Goal: Information Seeking & Learning: Learn about a topic

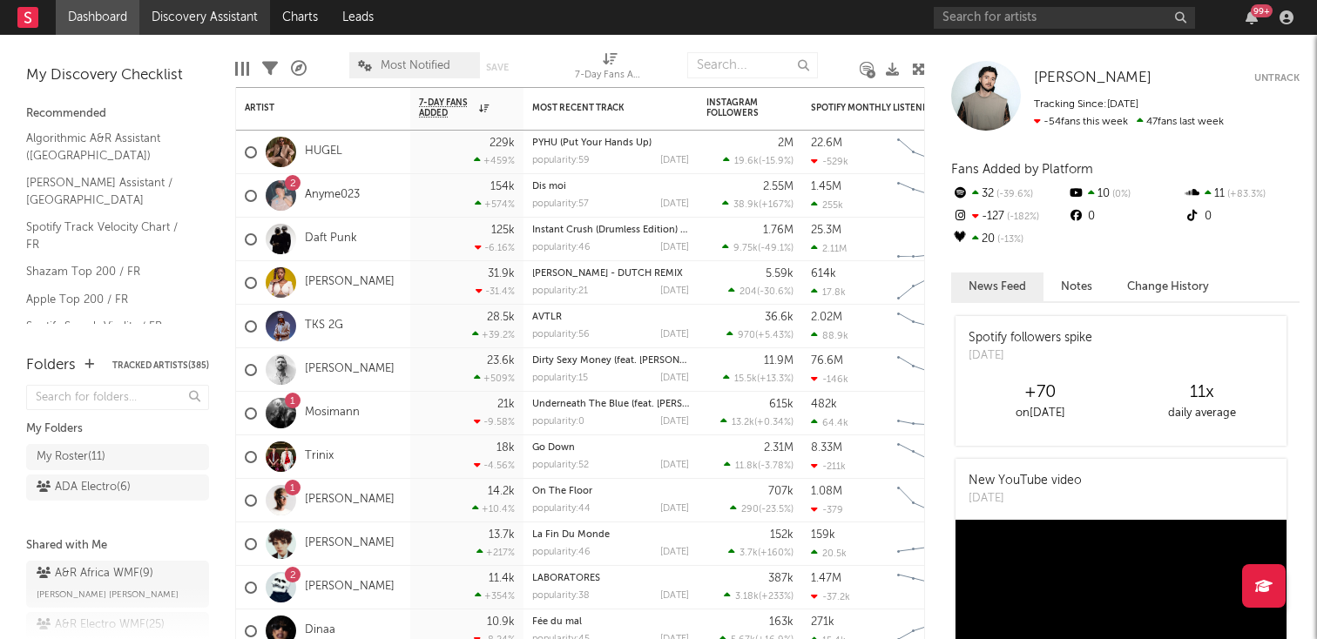
click at [145, 17] on link "Discovery Assistant" at bounding box center [204, 17] width 131 height 35
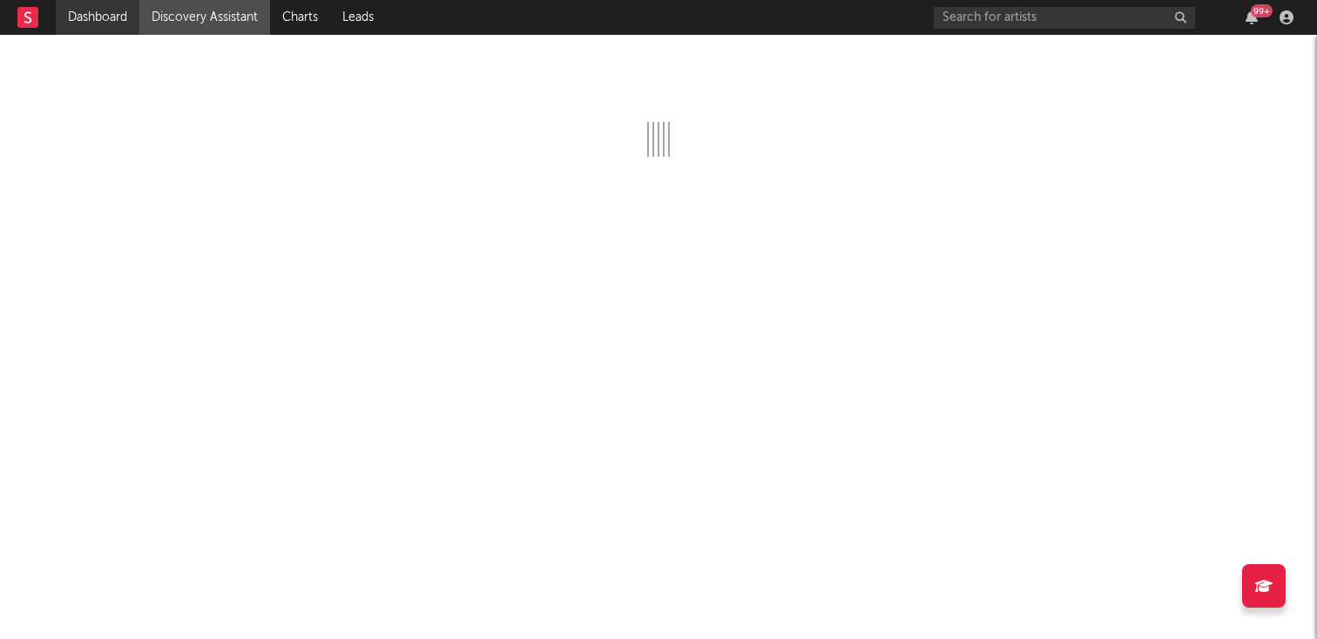
click at [110, 5] on link "Dashboard" at bounding box center [98, 17] width 84 height 35
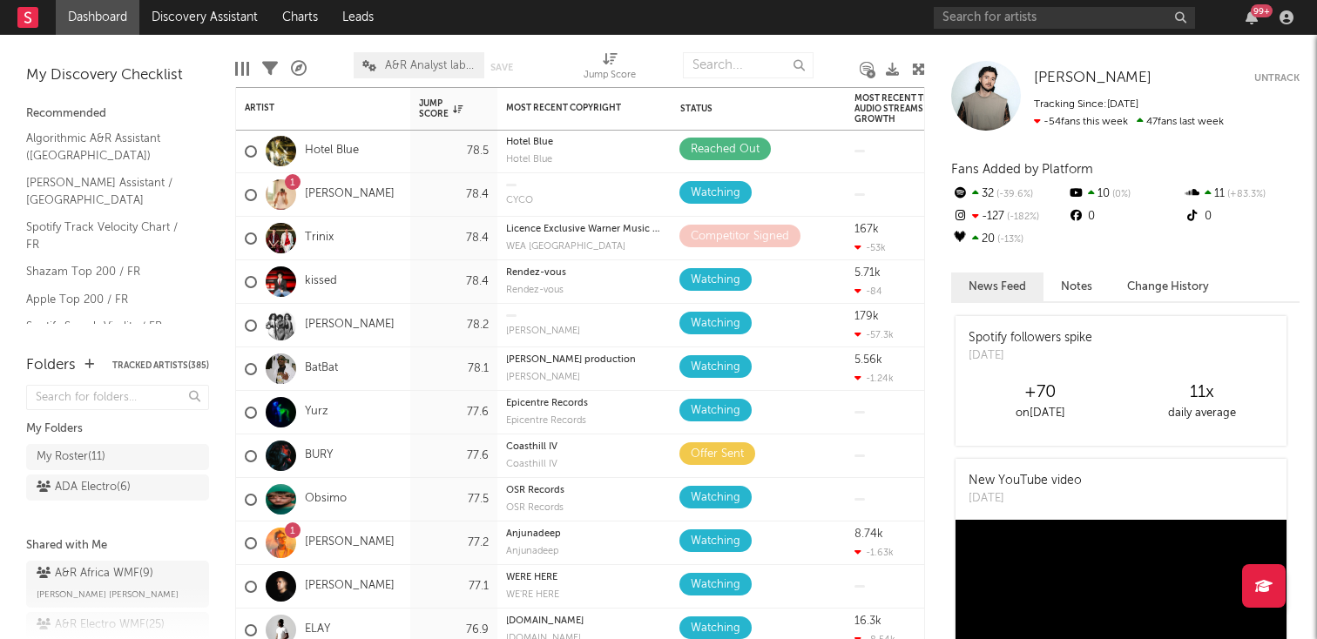
click at [990, 2] on div "99 +" at bounding box center [1117, 17] width 366 height 35
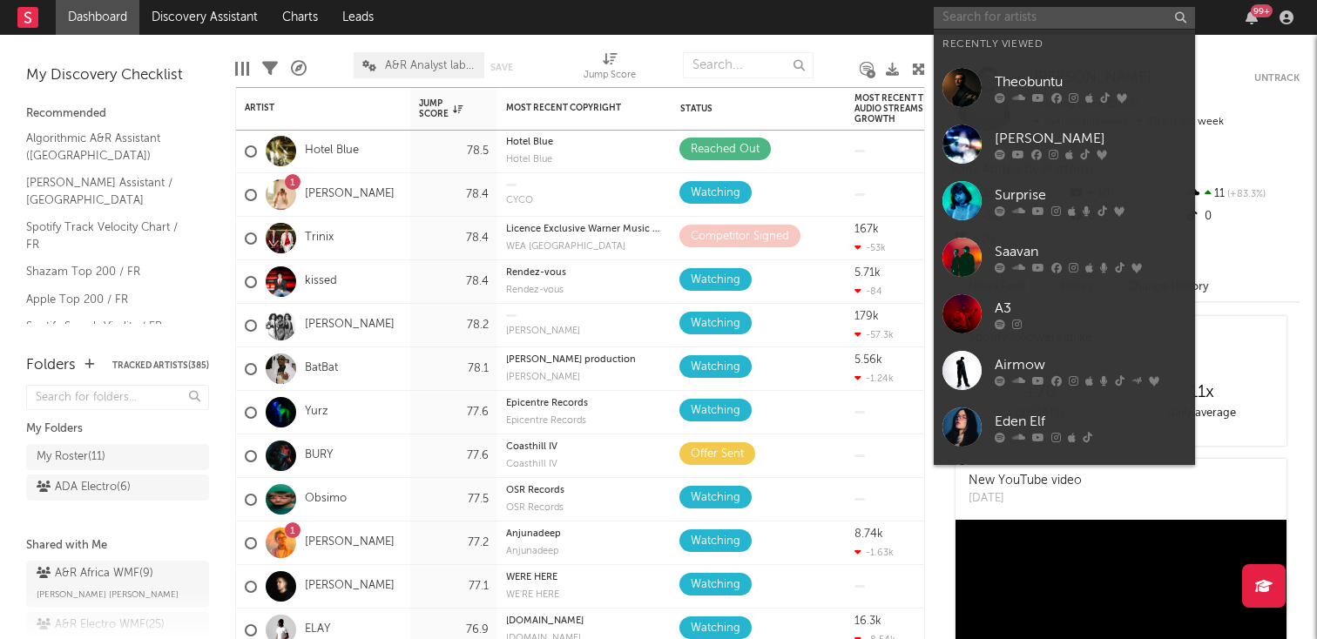
click at [973, 15] on input "text" at bounding box center [1064, 18] width 261 height 22
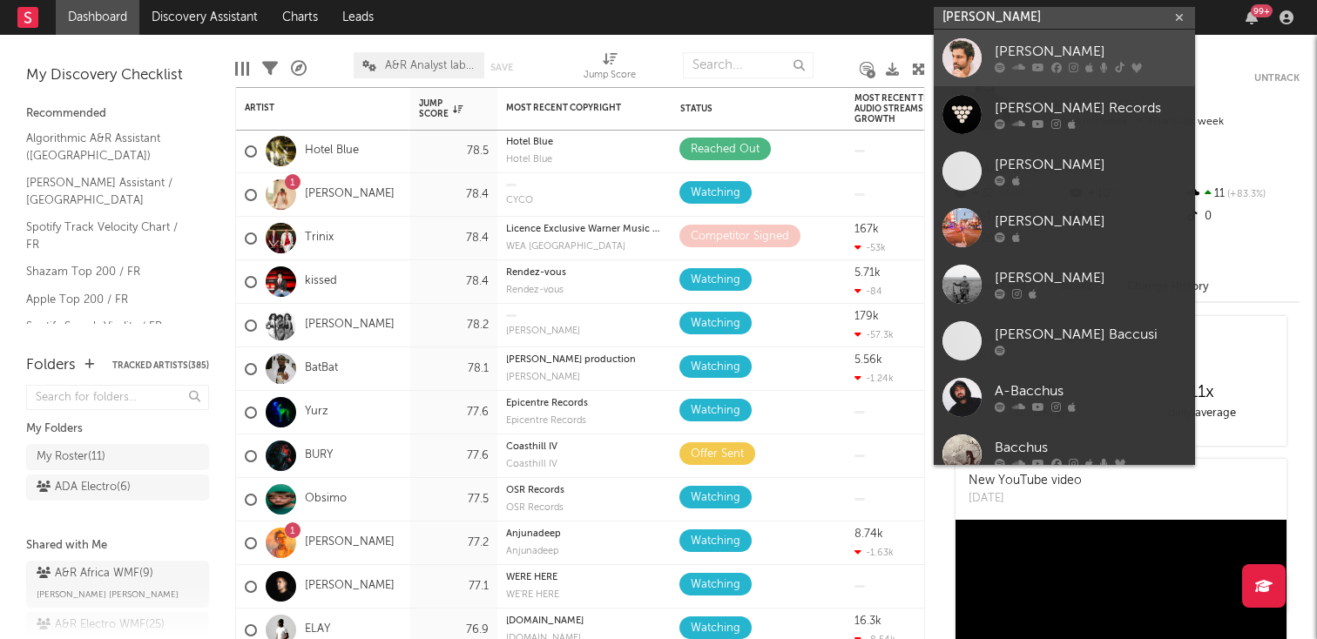
type input "[PERSON_NAME]"
click at [990, 55] on link "[PERSON_NAME]" at bounding box center [1064, 58] width 261 height 57
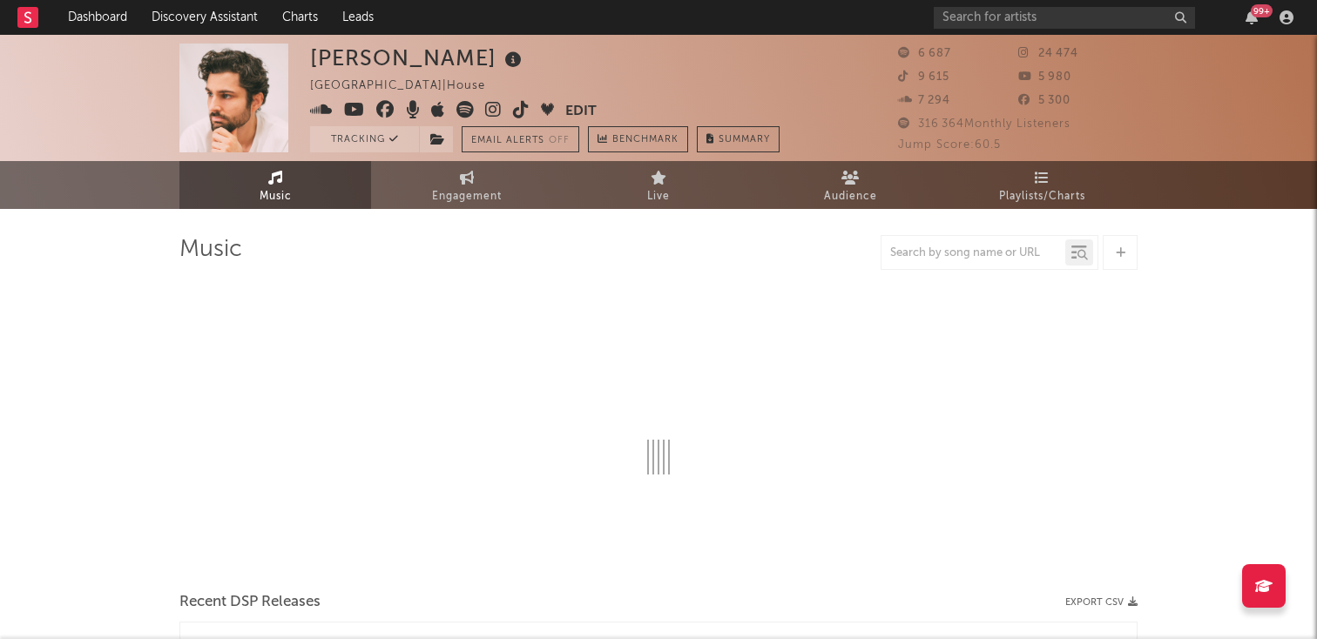
select select "1w"
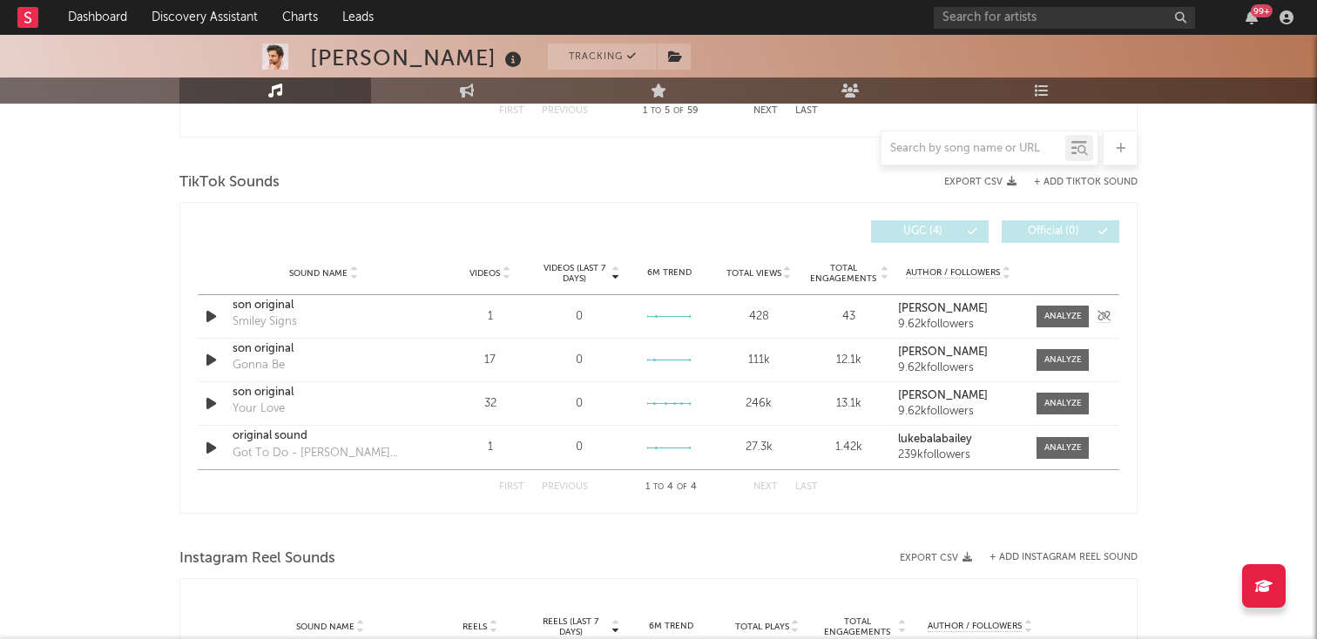
scroll to position [1129, 0]
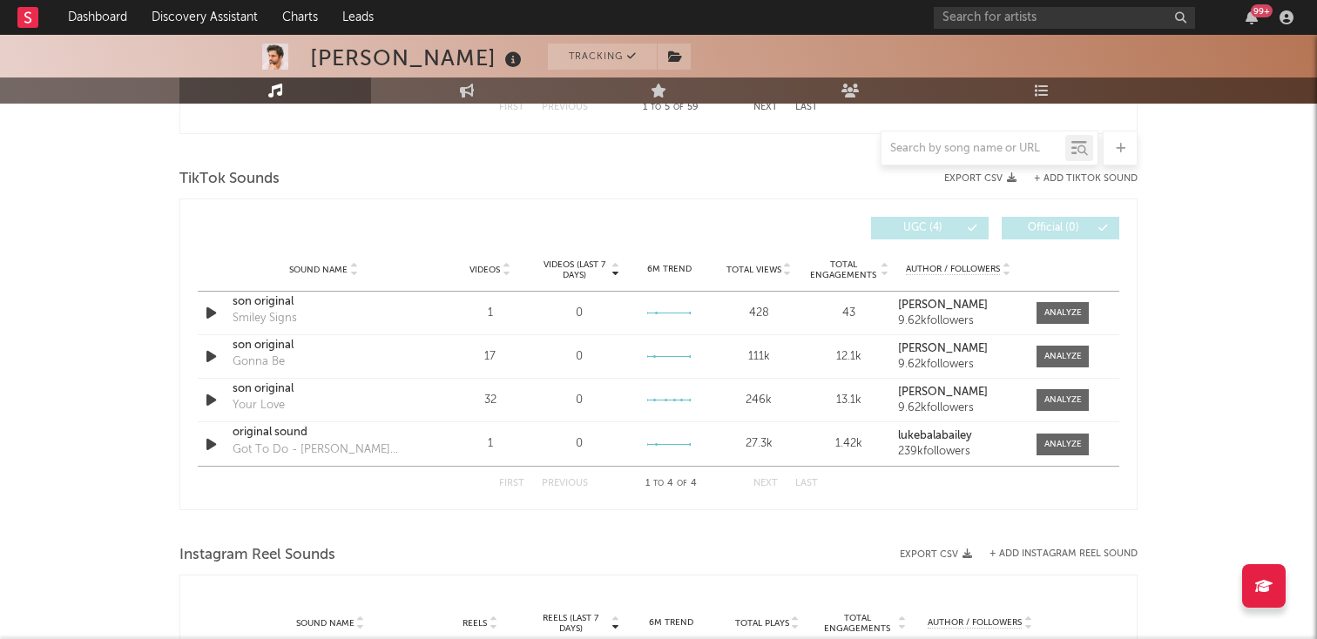
click at [808, 277] on span "Total Engagements" at bounding box center [843, 270] width 71 height 21
click at [793, 274] on div "Total Views" at bounding box center [759, 269] width 81 height 13
click at [503, 275] on icon at bounding box center [506, 273] width 9 height 7
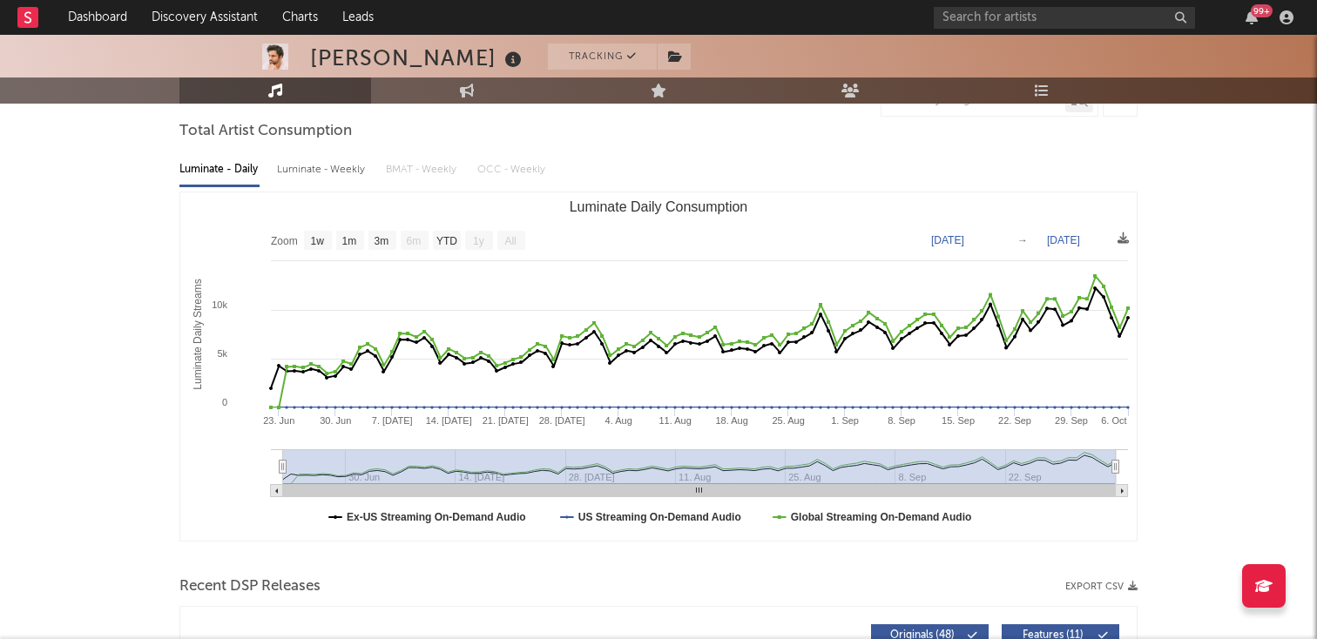
scroll to position [0, 0]
